Goal: Task Accomplishment & Management: Complete application form

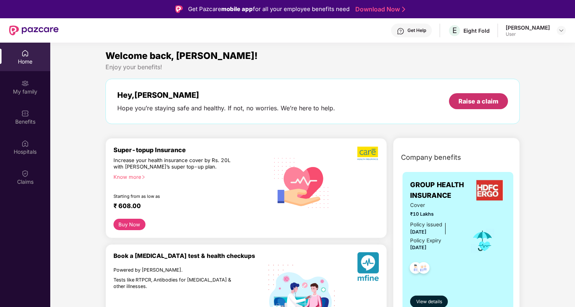
click at [469, 105] on div "Raise a claim" at bounding box center [478, 101] width 40 height 8
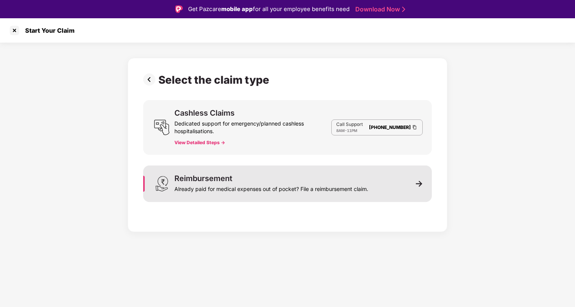
click at [378, 191] on div "Reimbursement Already paid for medical expenses out of pocket? File a reimburse…" at bounding box center [287, 184] width 289 height 37
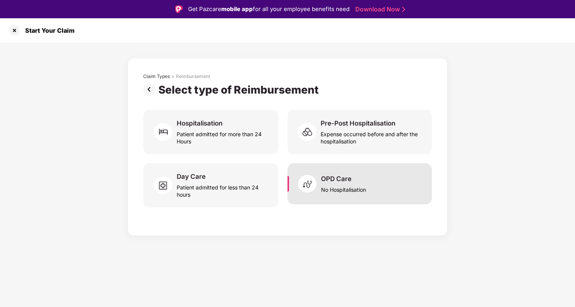
click at [392, 187] on div "OPD Care No Hospitalisation" at bounding box center [359, 183] width 144 height 41
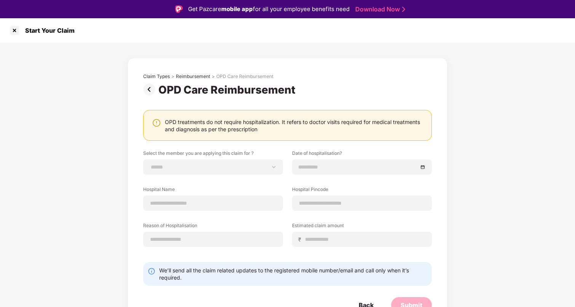
click at [153, 91] on img at bounding box center [150, 89] width 15 height 12
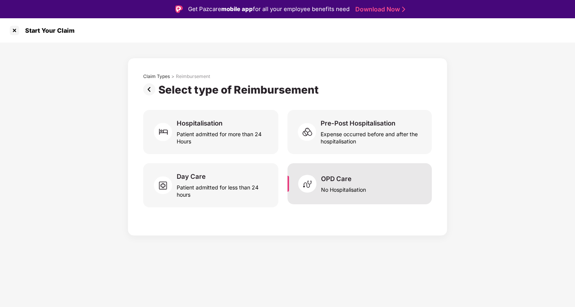
click at [388, 181] on div "OPD Care No Hospitalisation" at bounding box center [359, 183] width 144 height 41
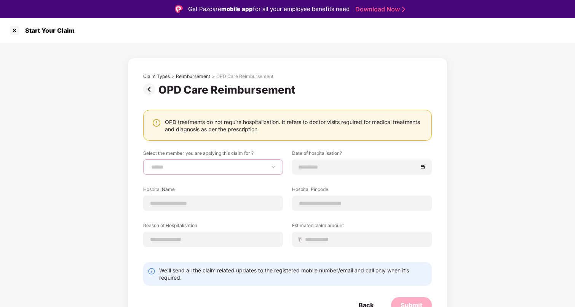
click at [247, 168] on select "**********" at bounding box center [213, 167] width 127 height 6
select select "**********"
click at [150, 164] on select "**********" at bounding box center [213, 167] width 127 height 6
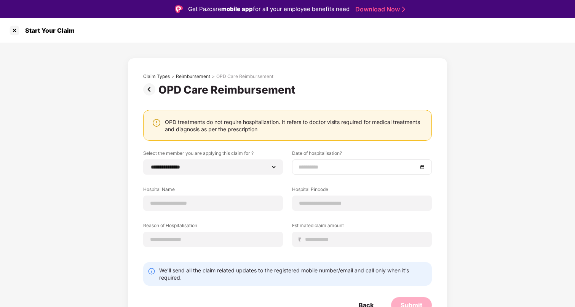
click at [305, 166] on input at bounding box center [357, 167] width 119 height 8
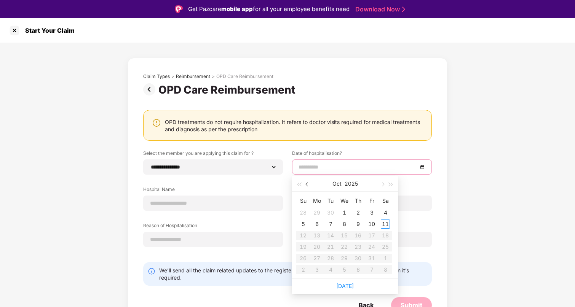
click at [307, 183] on span "button" at bounding box center [308, 185] width 4 height 4
click at [354, 184] on button "2025" at bounding box center [351, 183] width 13 height 15
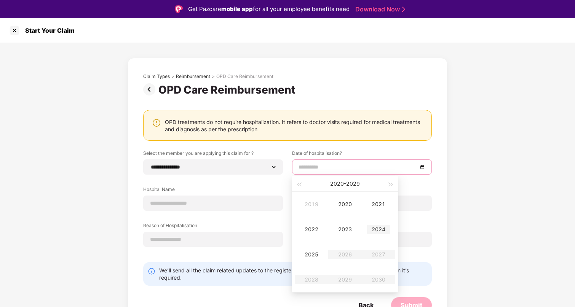
type input "**********"
click at [378, 231] on div "2024" at bounding box center [378, 229] width 23 height 9
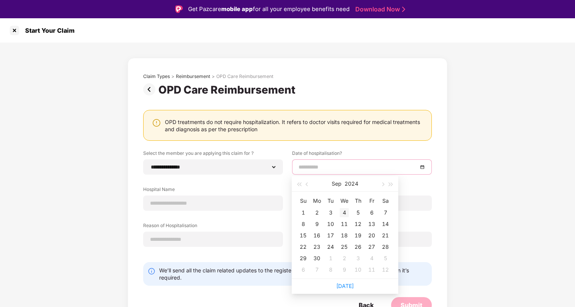
type input "**********"
click at [337, 182] on button "Sep" at bounding box center [337, 183] width 10 height 15
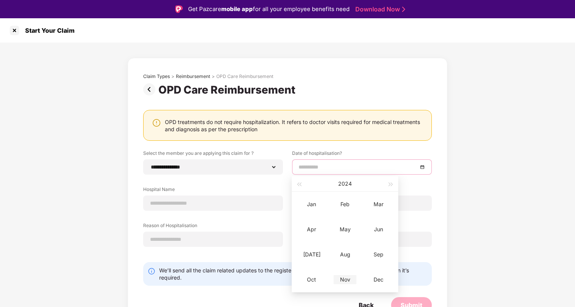
type input "**********"
click at [341, 278] on div "Nov" at bounding box center [344, 279] width 23 height 9
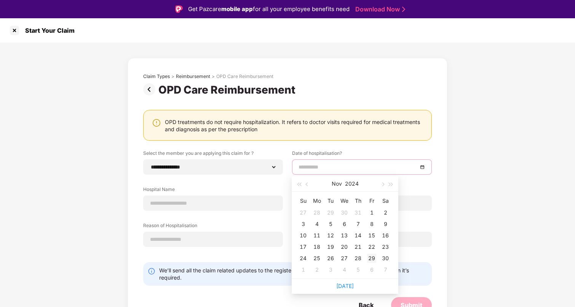
type input "**********"
click at [372, 259] on div "29" at bounding box center [371, 258] width 9 height 9
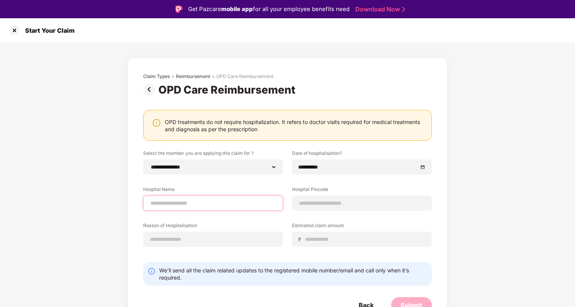
click at [157, 202] on input at bounding box center [213, 203] width 127 height 8
type input "**********"
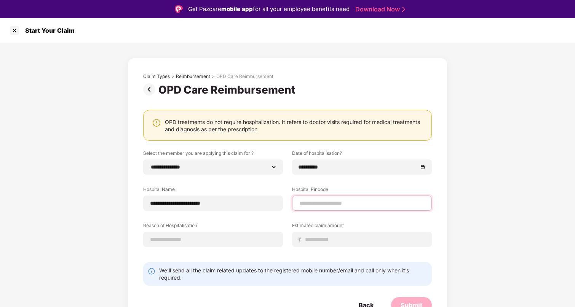
click at [323, 202] on input at bounding box center [361, 203] width 127 height 8
type input "******"
select select "*********"
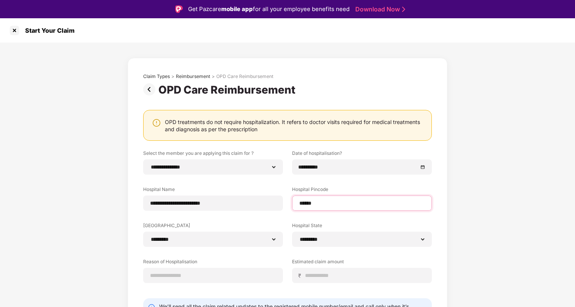
type input "******"
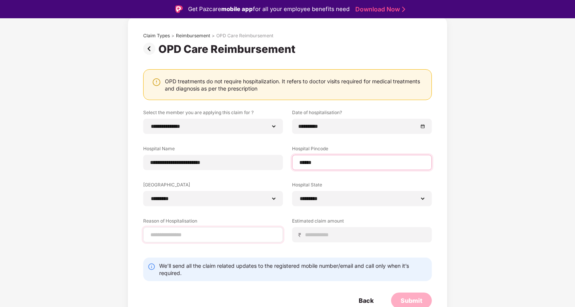
scroll to position [43, 0]
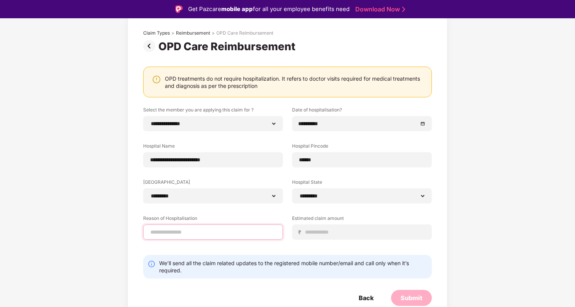
click at [176, 234] on input at bounding box center [213, 232] width 127 height 8
type input "**********"
click at [325, 232] on input at bounding box center [364, 232] width 121 height 8
type input "*****"
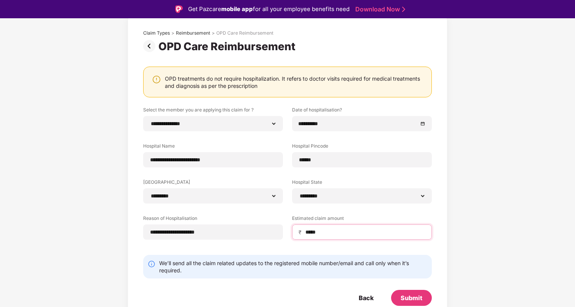
scroll to position [18, 0]
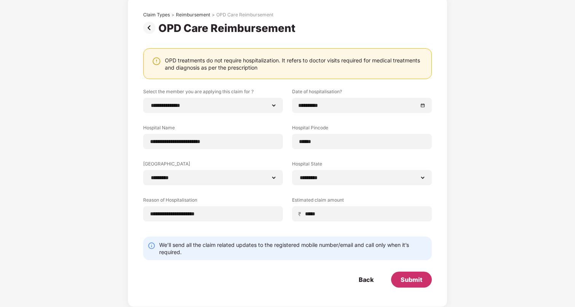
click at [403, 280] on div "Submit" at bounding box center [411, 280] width 22 height 8
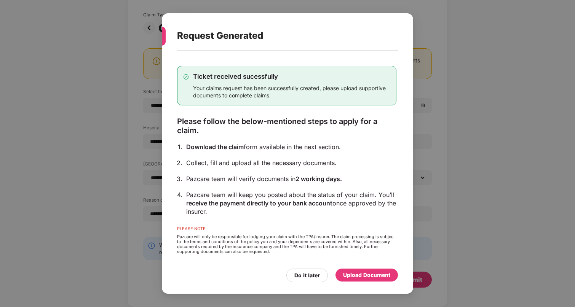
click at [368, 276] on div "Upload Document" at bounding box center [366, 275] width 47 height 8
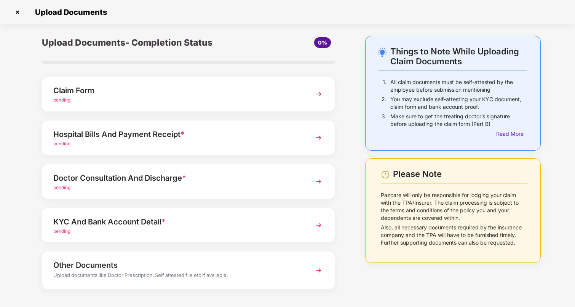
click at [242, 90] on div "Claim Form" at bounding box center [176, 90] width 247 height 12
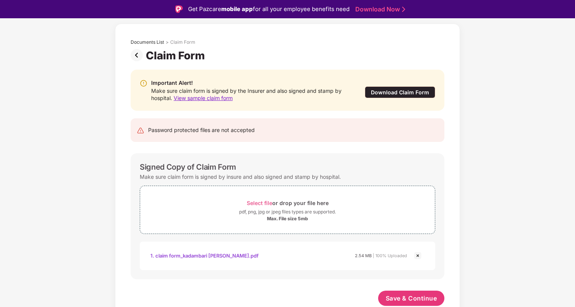
scroll to position [30, 0]
click at [399, 298] on span "Save & Continue" at bounding box center [411, 298] width 51 height 8
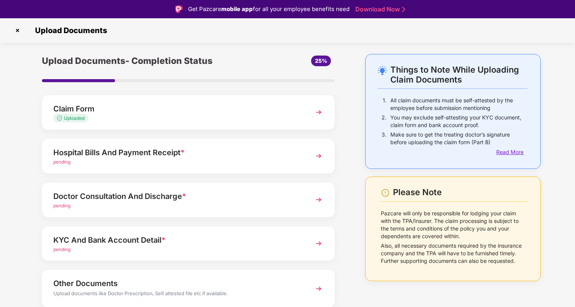
click at [511, 154] on div "Read More" at bounding box center [511, 152] width 31 height 8
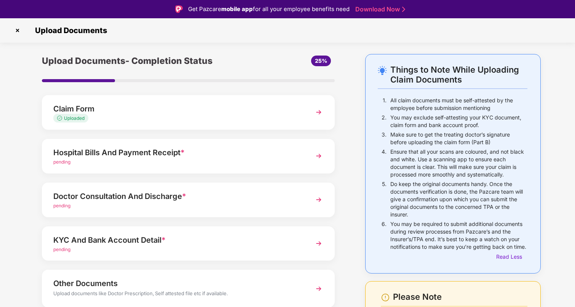
click at [126, 239] on div "KYC And Bank Account Detail *" at bounding box center [176, 240] width 247 height 12
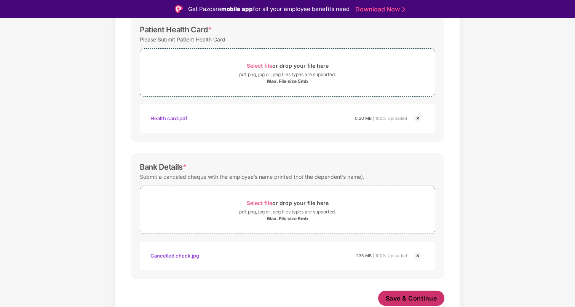
scroll to position [257, 0]
click at [404, 297] on span "Save & Continue" at bounding box center [411, 298] width 51 height 8
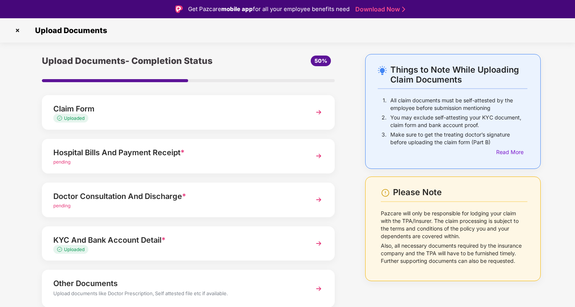
click at [274, 161] on div "pending" at bounding box center [176, 162] width 247 height 7
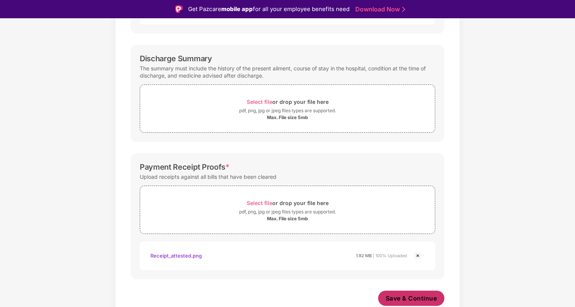
scroll to position [228, 0]
click at [405, 297] on span "Save & Continue" at bounding box center [411, 298] width 51 height 8
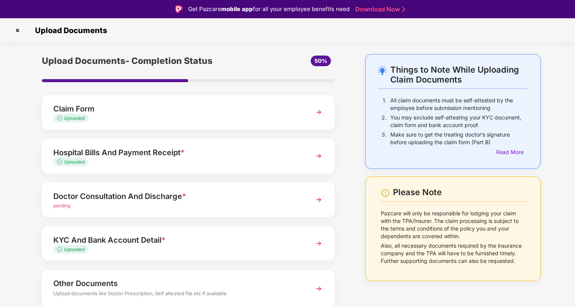
click at [186, 201] on div "Doctor Consultation And Discharge *" at bounding box center [176, 196] width 247 height 12
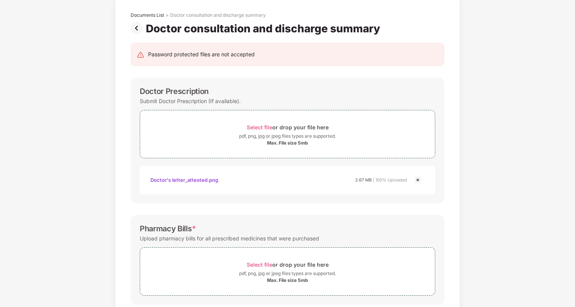
scroll to position [33, 0]
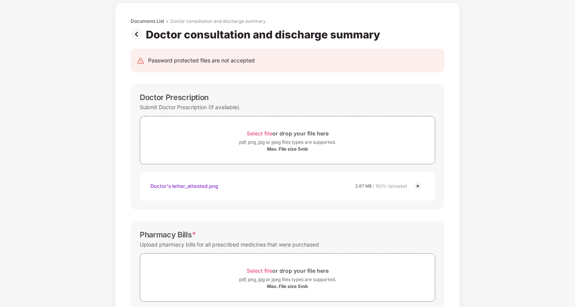
click at [136, 36] on img at bounding box center [138, 34] width 15 height 12
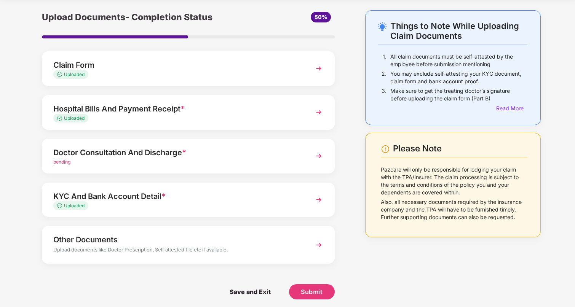
scroll to position [29, 0]
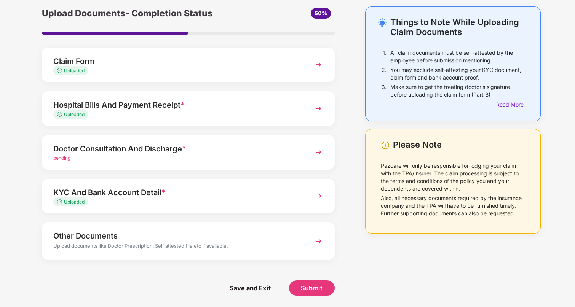
click at [115, 252] on div "Other Documents Upload documents like Doctor Prescription, Self attested file e…" at bounding box center [188, 240] width 293 height 37
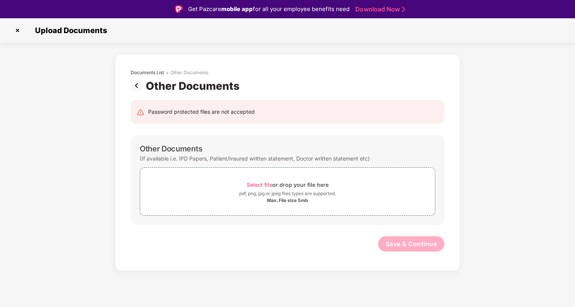
scroll to position [18, 0]
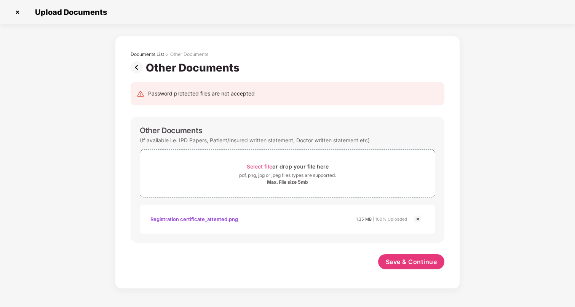
click at [136, 69] on img at bounding box center [138, 67] width 15 height 12
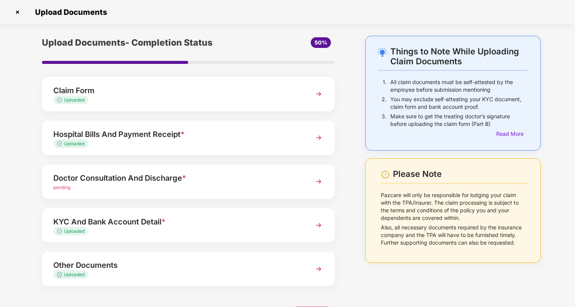
scroll to position [26, 0]
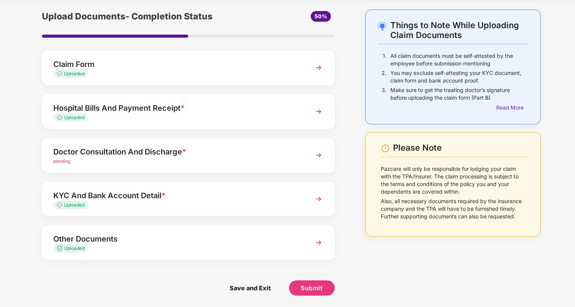
click at [168, 244] on div "Other Documents" at bounding box center [176, 239] width 247 height 12
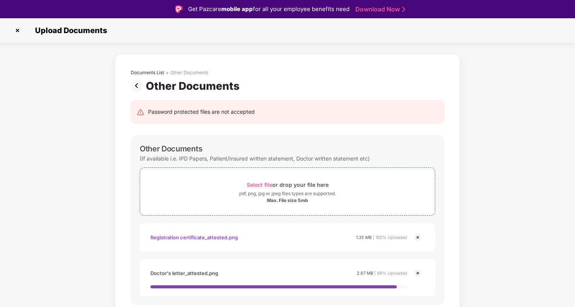
click at [136, 86] on img at bounding box center [138, 86] width 15 height 12
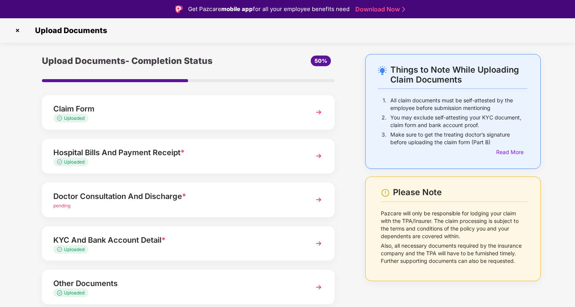
click at [105, 199] on div "Doctor Consultation And Discharge *" at bounding box center [176, 196] width 247 height 12
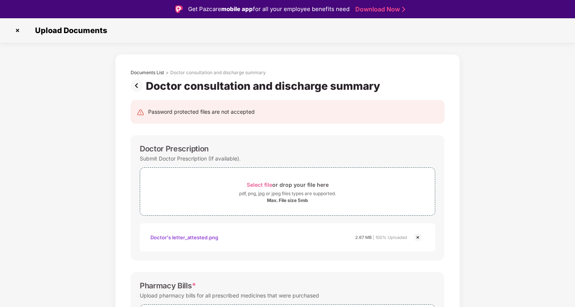
click at [419, 239] on img at bounding box center [417, 237] width 9 height 9
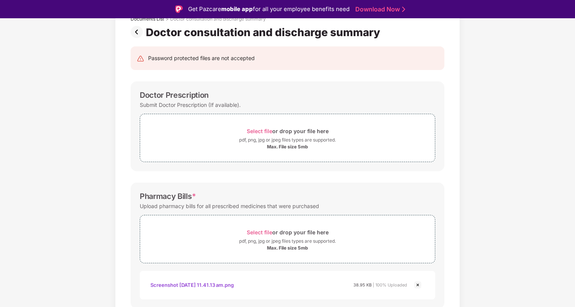
scroll to position [47, 0]
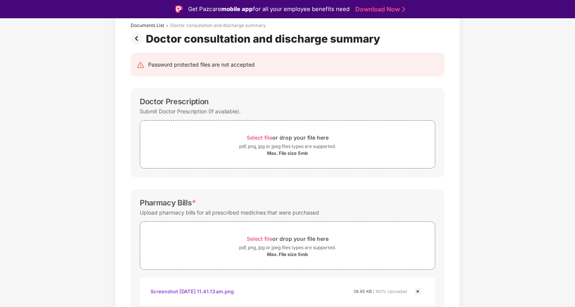
click at [135, 41] on img at bounding box center [138, 38] width 15 height 12
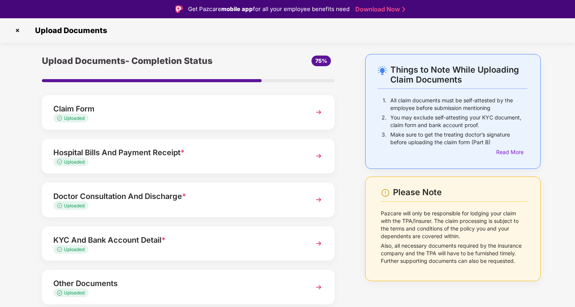
scroll to position [26, 0]
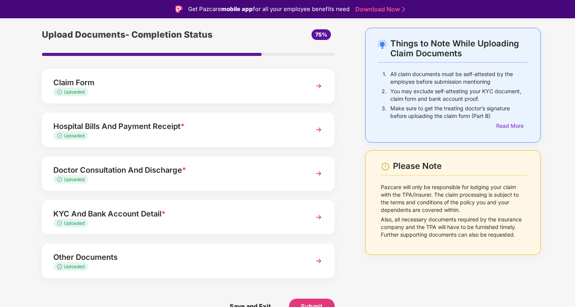
click at [150, 74] on div "Claim Form Uploaded" at bounding box center [188, 86] width 293 height 35
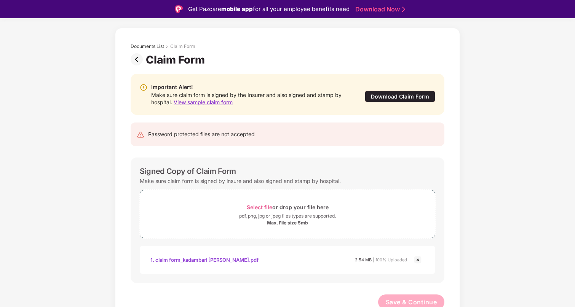
click at [190, 261] on div "1. claim form_kadambari komandur.pdf" at bounding box center [204, 259] width 108 height 13
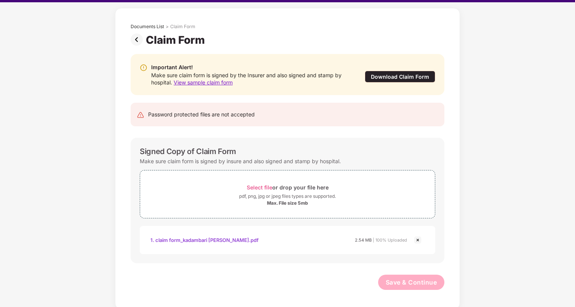
scroll to position [18, 0]
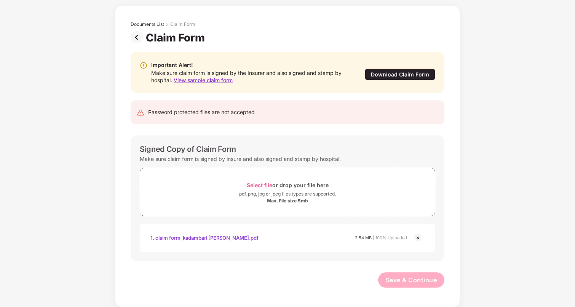
click at [134, 35] on img at bounding box center [138, 37] width 15 height 12
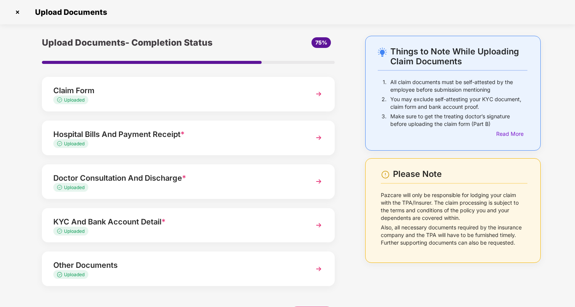
click at [269, 140] on div "Uploaded" at bounding box center [176, 143] width 247 height 7
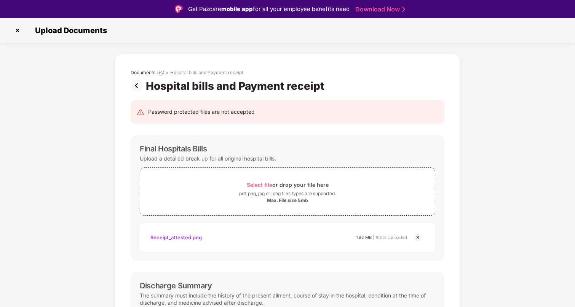
click at [138, 81] on img at bounding box center [138, 86] width 15 height 12
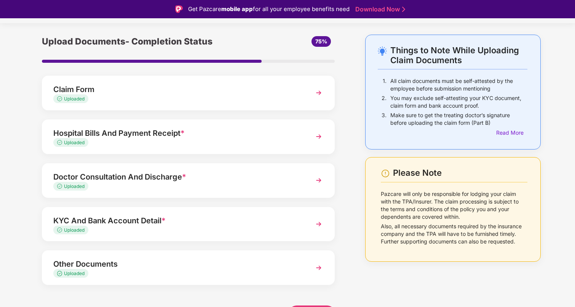
scroll to position [26, 0]
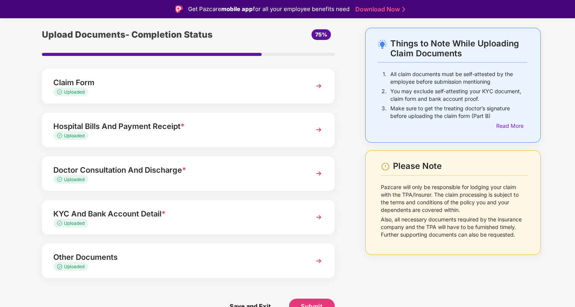
click at [172, 177] on div "Uploaded" at bounding box center [176, 179] width 247 height 7
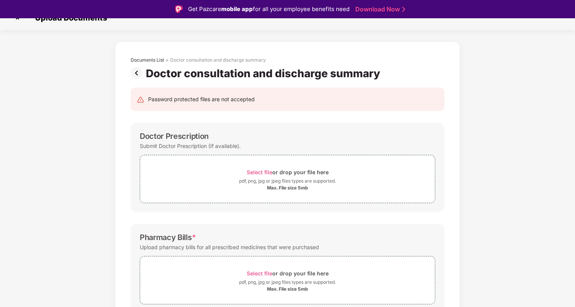
scroll to position [9, 0]
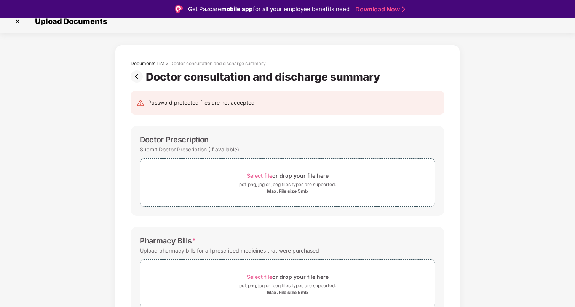
click at [135, 77] on img at bounding box center [138, 76] width 15 height 12
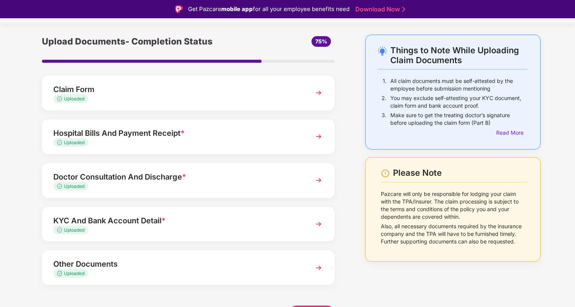
scroll to position [26, 0]
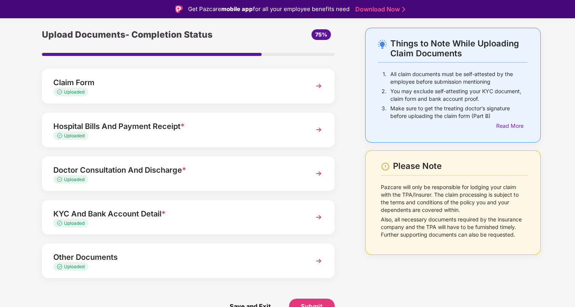
click at [102, 209] on div "KYC And Bank Account Detail *" at bounding box center [176, 214] width 247 height 12
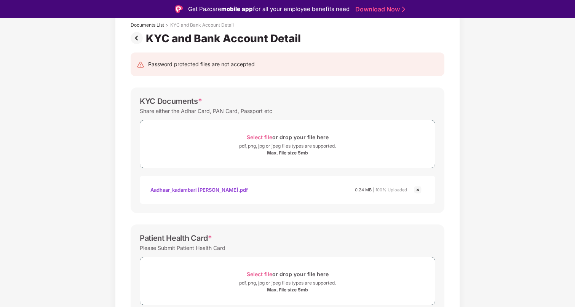
scroll to position [47, 0]
click at [133, 45] on img at bounding box center [138, 39] width 15 height 12
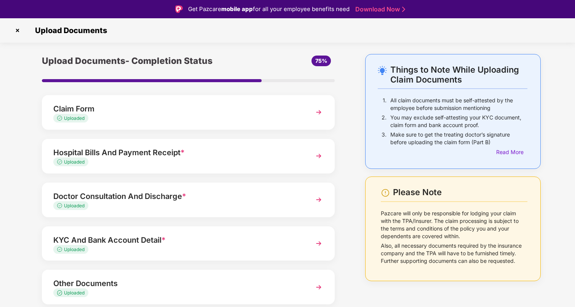
scroll to position [26, 0]
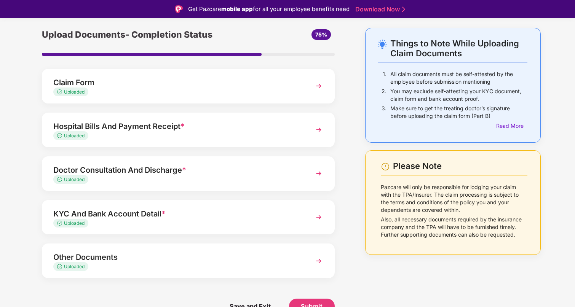
click at [163, 258] on div "Other Documents" at bounding box center [176, 257] width 247 height 12
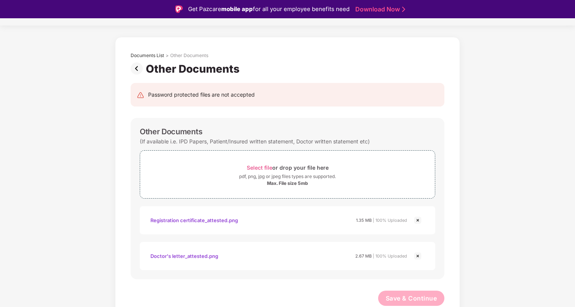
scroll to position [18, 0]
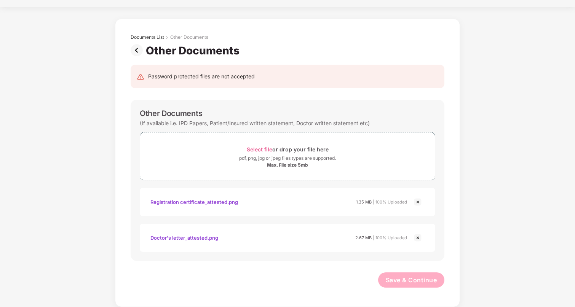
click at [134, 49] on img at bounding box center [138, 50] width 15 height 12
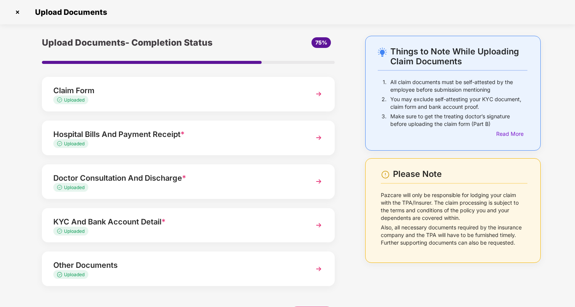
click at [513, 129] on div "Make sure to get the treating doctor’s signature before uploading the claim for…" at bounding box center [458, 121] width 137 height 17
click at [507, 136] on div "Read More" at bounding box center [511, 134] width 31 height 8
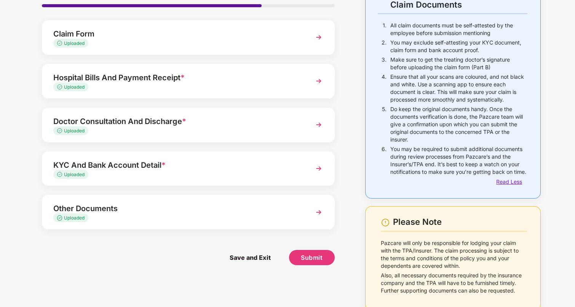
scroll to position [57, 0]
click at [321, 259] on span "Submit" at bounding box center [312, 257] width 22 height 8
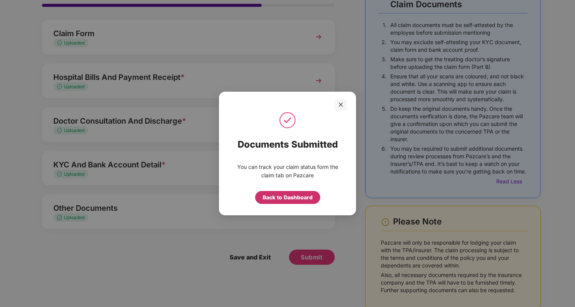
click at [300, 199] on div "Back to Dashboard" at bounding box center [288, 197] width 50 height 8
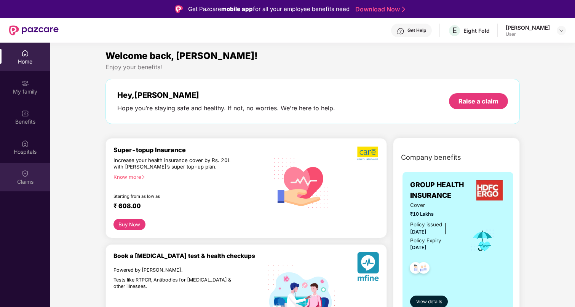
click at [23, 183] on div "Claims" at bounding box center [25, 182] width 50 height 8
click at [30, 175] on div "Claims" at bounding box center [25, 177] width 50 height 29
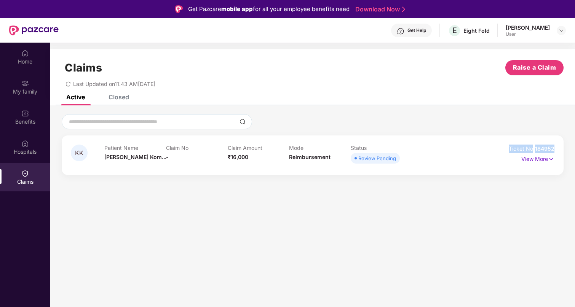
drag, startPoint x: 554, startPoint y: 147, endPoint x: 505, endPoint y: 149, distance: 49.1
click at [505, 149] on div "KK Patient Name [PERSON_NAME] Kom... Claim No - Claim Amount ₹16,000 Mode Reimb…" at bounding box center [313, 156] width 502 height 40
copy div "Ticket No 184952"
click at [114, 96] on div "Closed" at bounding box center [118, 97] width 21 height 8
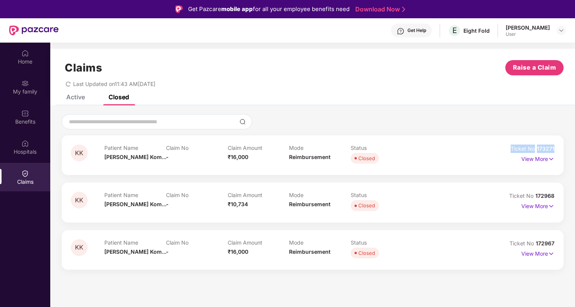
drag, startPoint x: 557, startPoint y: 150, endPoint x: 502, endPoint y: 151, distance: 54.4
click at [502, 151] on div "KK Patient Name [PERSON_NAME] Kom... Claim No - Claim Amount ₹16,000 Mode Reimb…" at bounding box center [313, 156] width 502 height 40
copy div "Ticket No 173271"
